Goal: Information Seeking & Learning: Learn about a topic

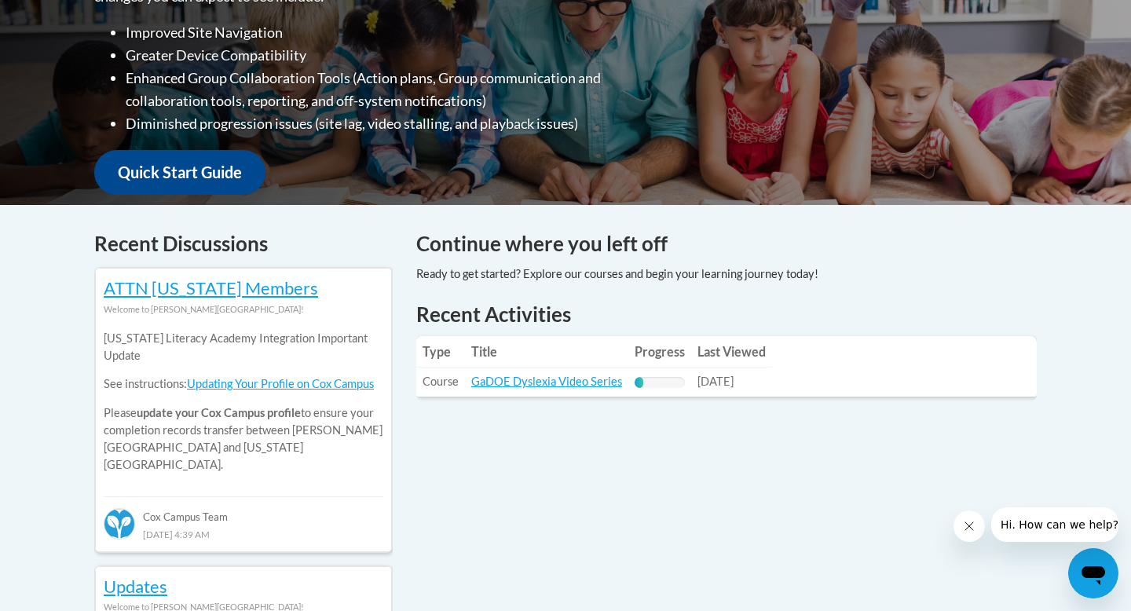
scroll to position [458, 0]
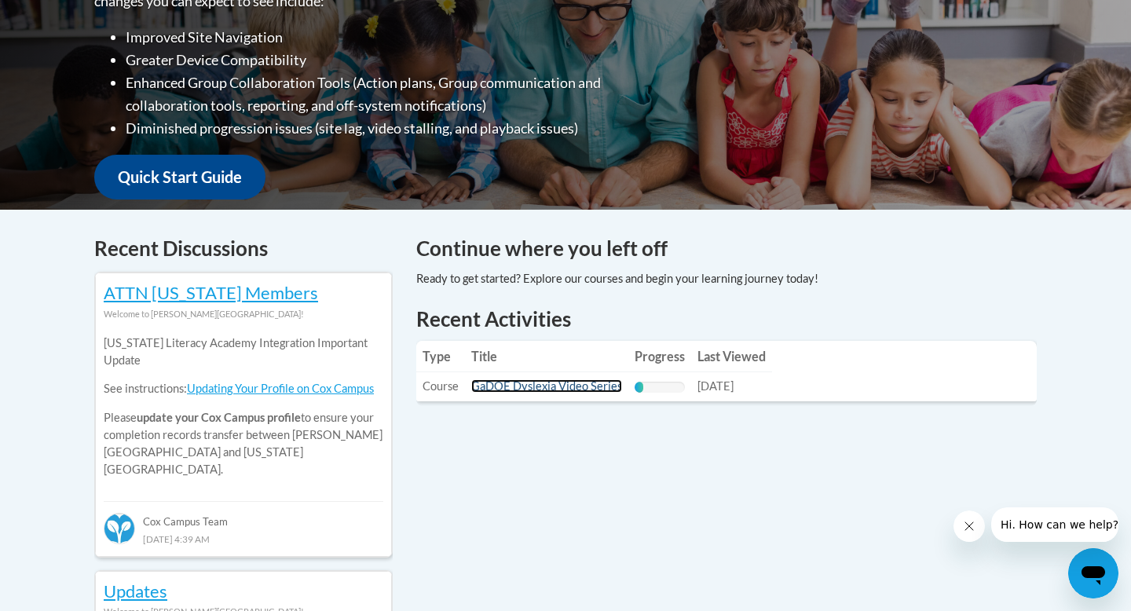
click at [513, 392] on link "GaDOE Dyslexia Video Series" at bounding box center [546, 385] width 151 height 13
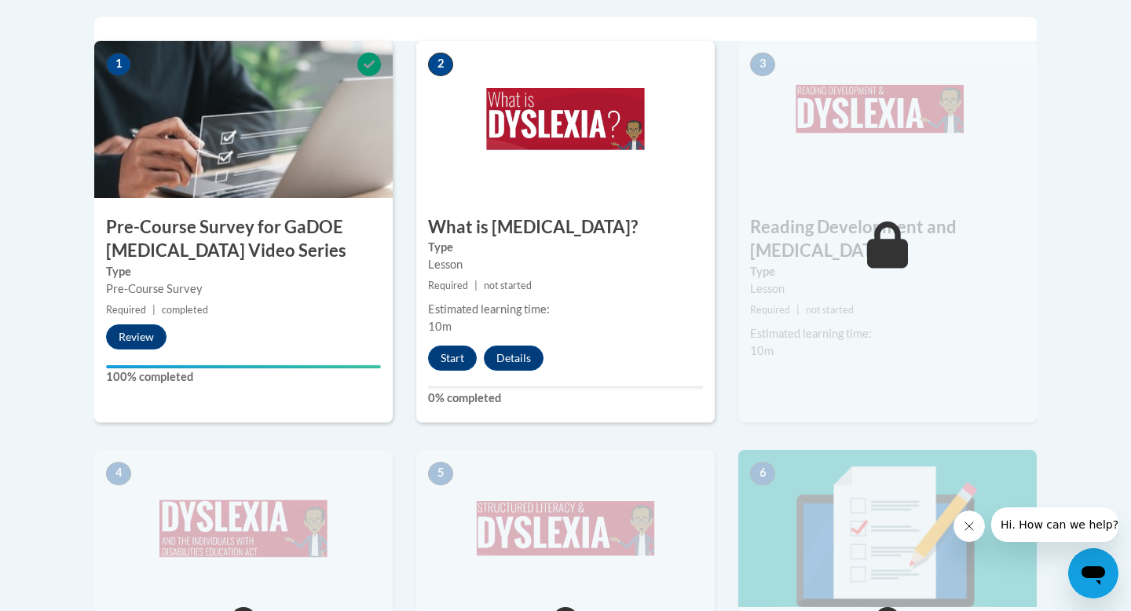
scroll to position [535, 0]
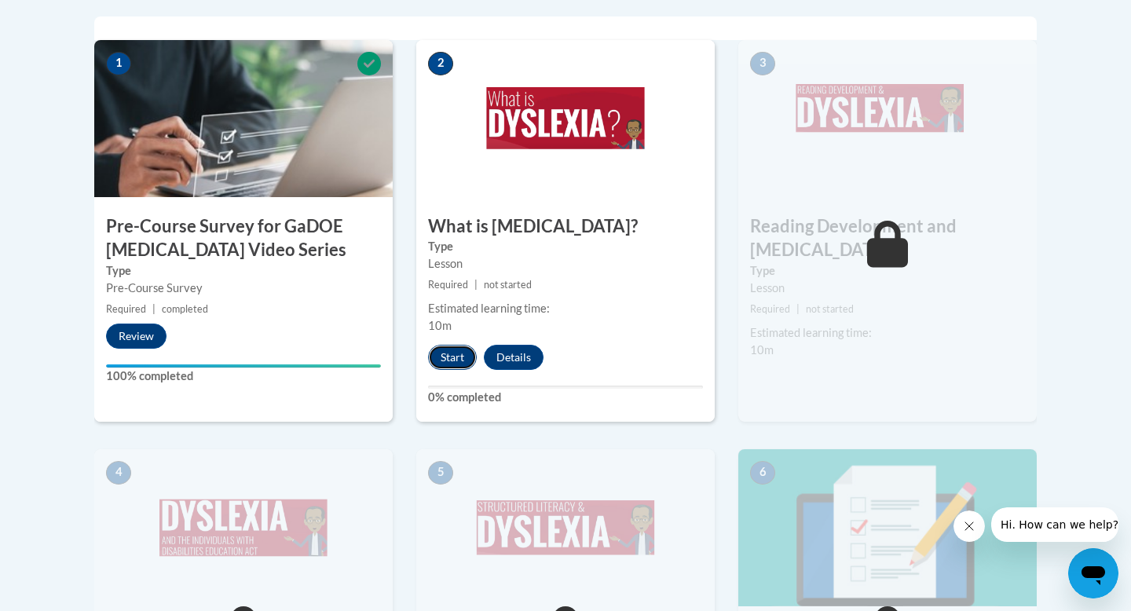
click at [467, 364] on button "Start" at bounding box center [452, 357] width 49 height 25
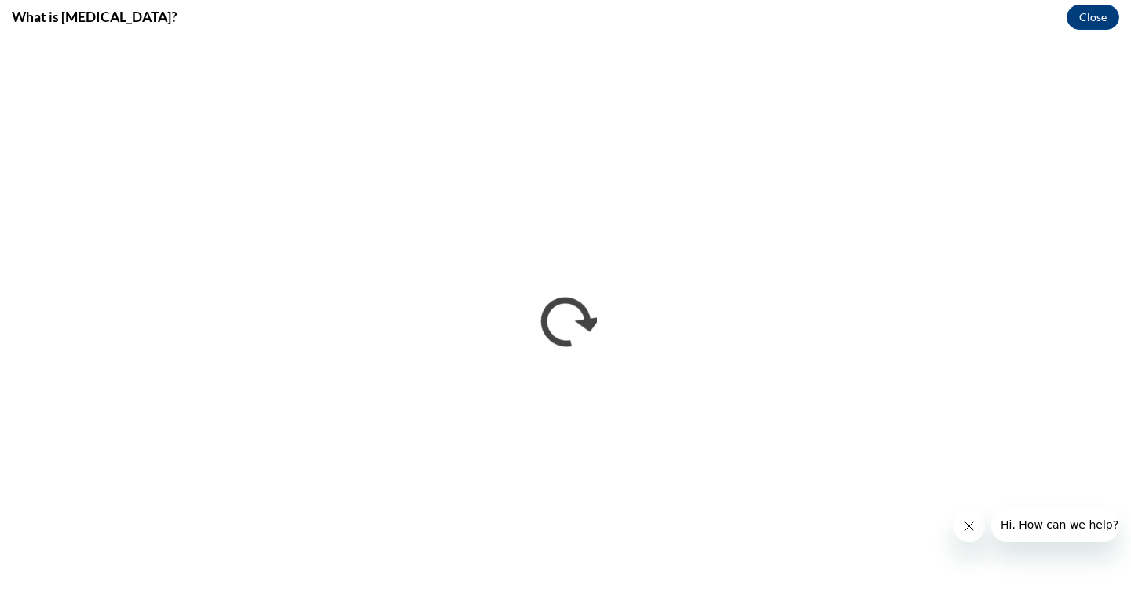
scroll to position [0, 0]
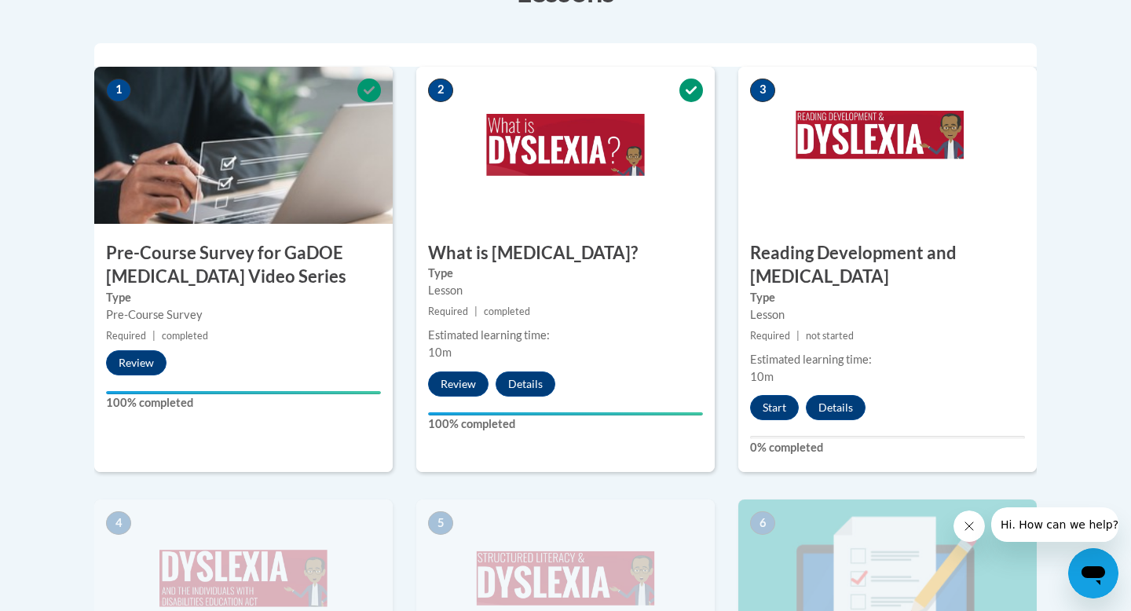
scroll to position [511, 0]
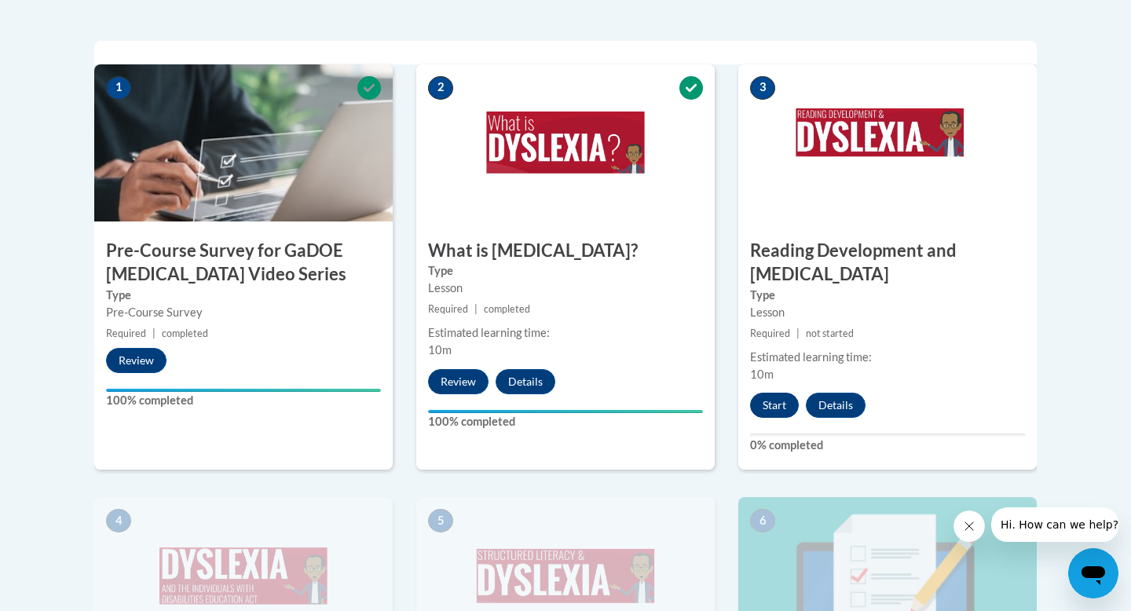
click at [769, 393] on button "Start" at bounding box center [774, 405] width 49 height 25
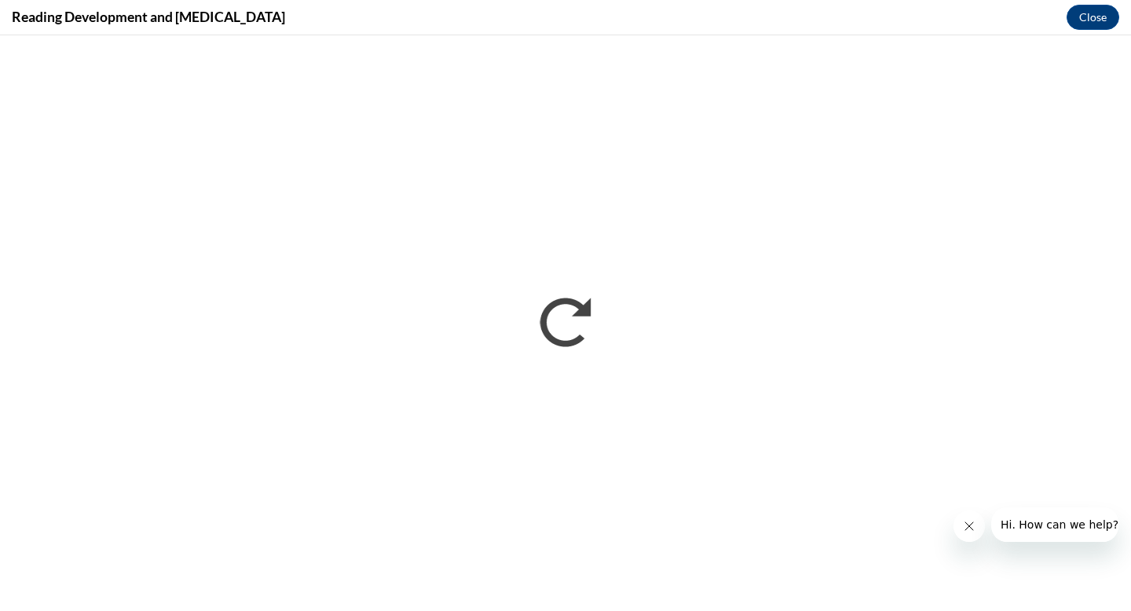
scroll to position [0, 0]
